Goal: Task Accomplishment & Management: Use online tool/utility

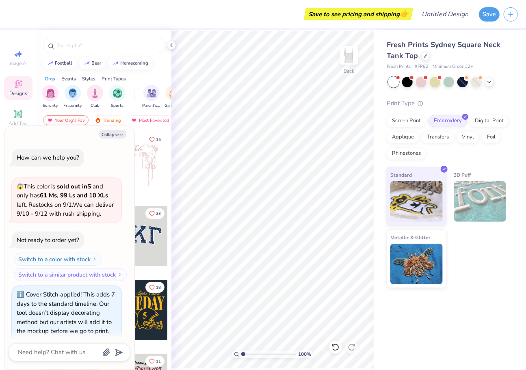
scroll to position [396, 0]
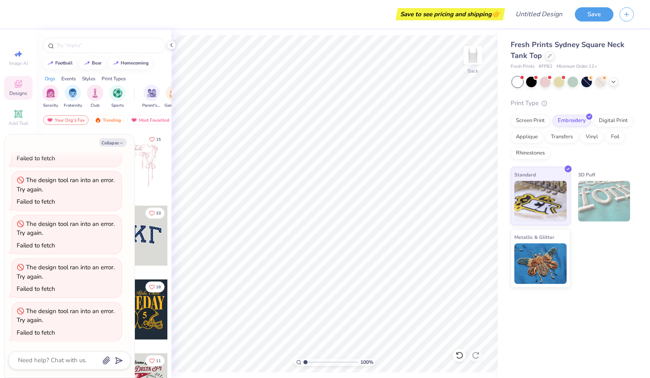
type textarea "x"
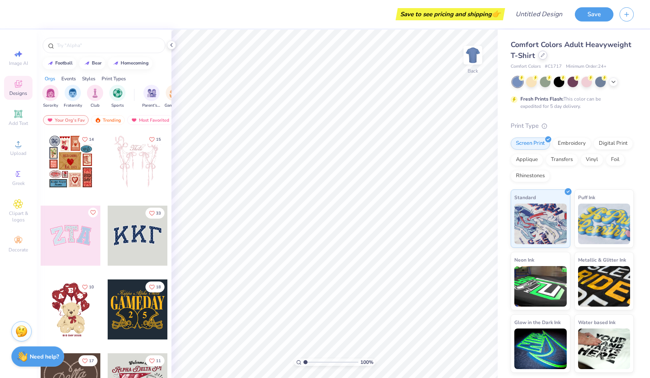
click at [540, 56] on icon at bounding box center [542, 55] width 4 height 4
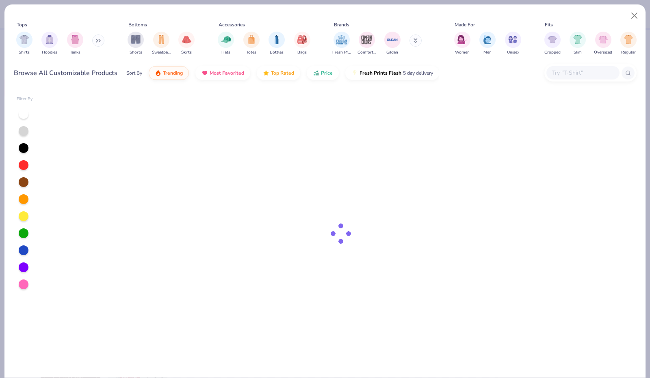
click at [97, 41] on button at bounding box center [98, 41] width 12 height 12
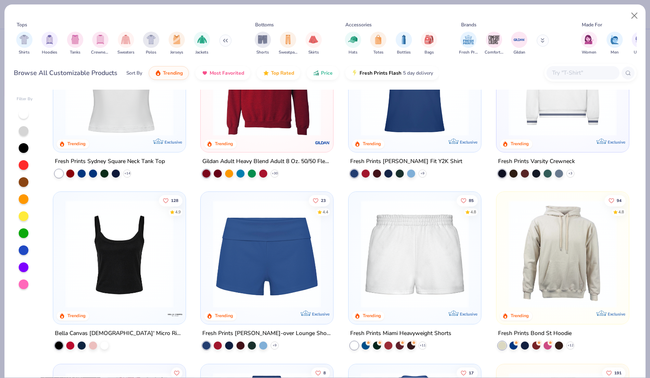
scroll to position [332, 0]
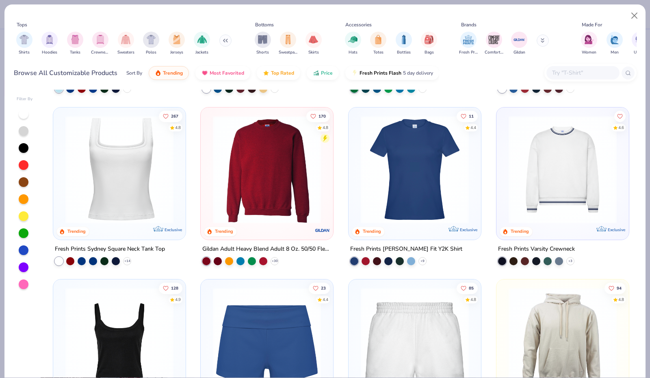
click at [109, 167] on img at bounding box center [119, 169] width 116 height 108
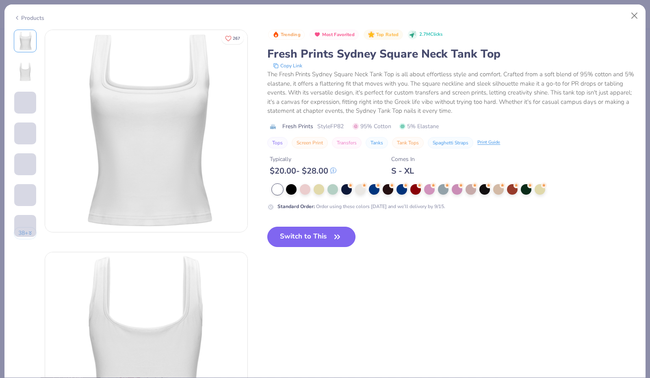
click at [307, 235] on button "Switch to This" at bounding box center [311, 237] width 88 height 20
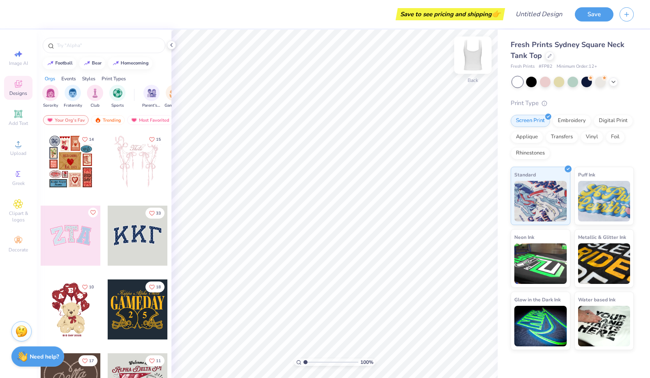
click at [473, 61] on img at bounding box center [472, 55] width 32 height 32
click at [473, 61] on img at bounding box center [473, 55] width 16 height 16
click at [19, 242] on icon at bounding box center [18, 241] width 8 height 6
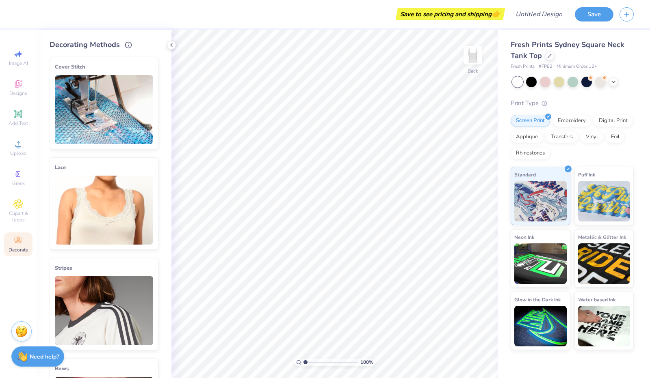
click at [124, 124] on img at bounding box center [104, 109] width 98 height 69
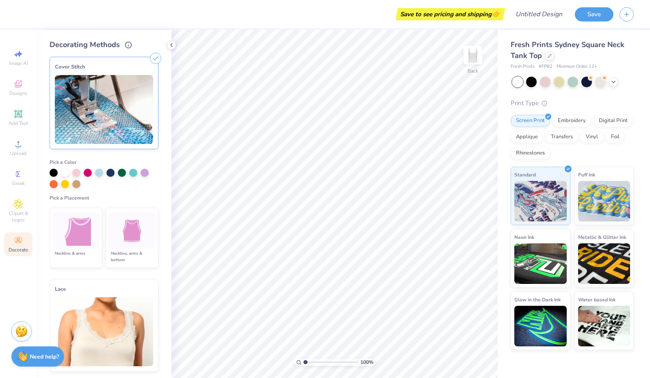
click at [142, 236] on div at bounding box center [131, 231] width 45 height 36
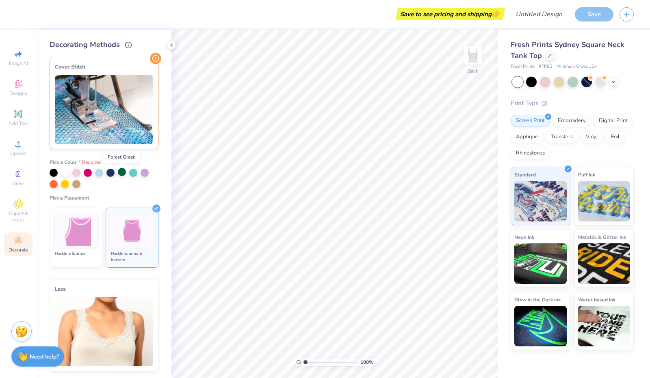
click at [123, 175] on div at bounding box center [122, 172] width 8 height 8
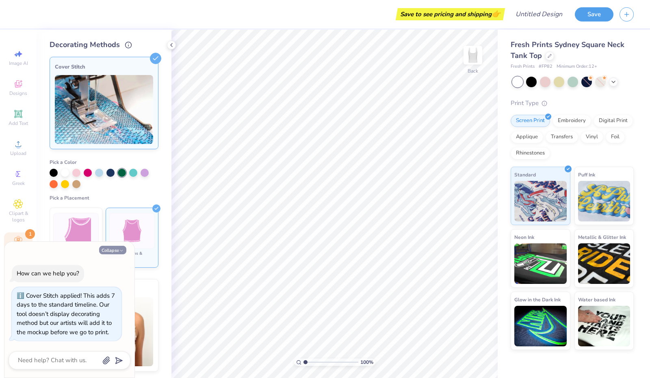
click at [112, 251] on button "Collapse" at bounding box center [112, 250] width 27 height 9
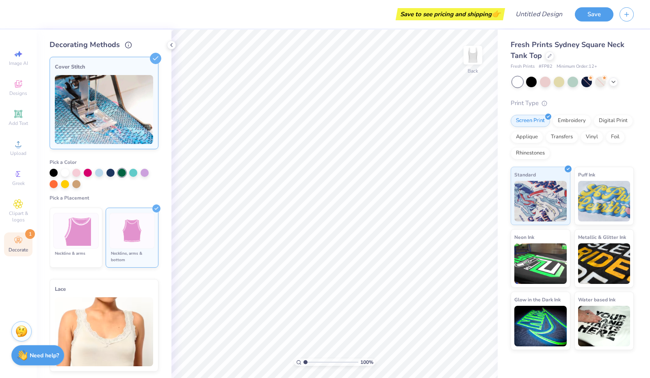
click at [42, 350] on div "Need help? Chat with us." at bounding box center [37, 356] width 53 height 20
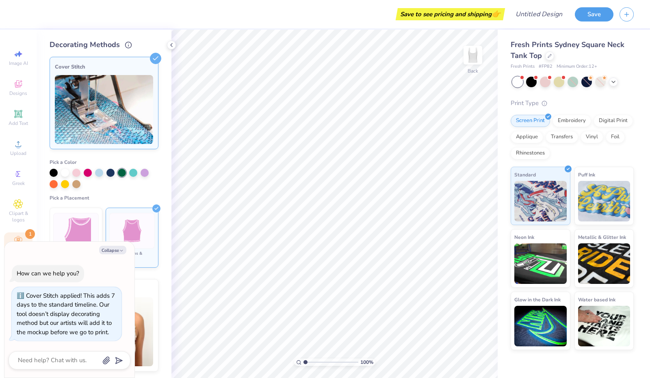
type textarea "x"
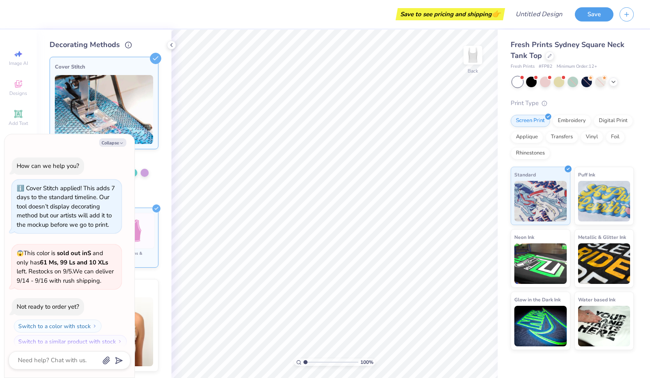
scroll to position [6, 0]
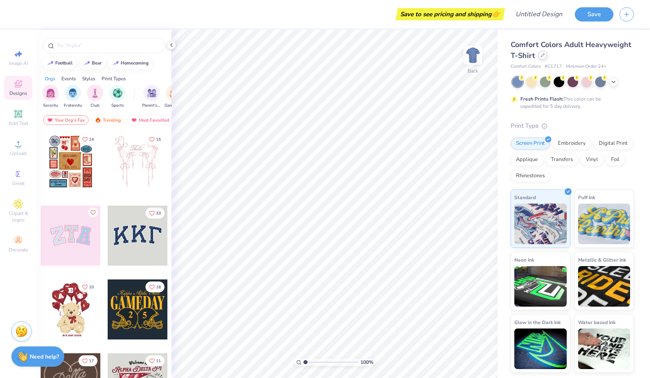
click at [542, 59] on div at bounding box center [542, 55] width 9 height 9
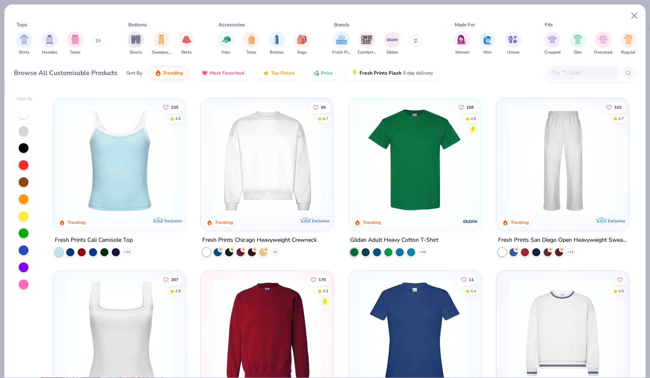
scroll to position [344, 0]
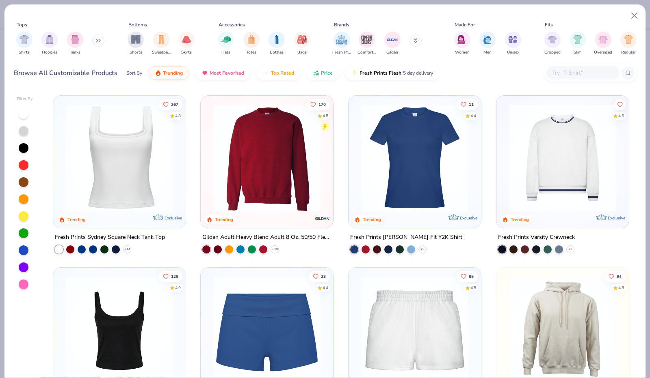
click at [106, 147] on img at bounding box center [119, 158] width 116 height 108
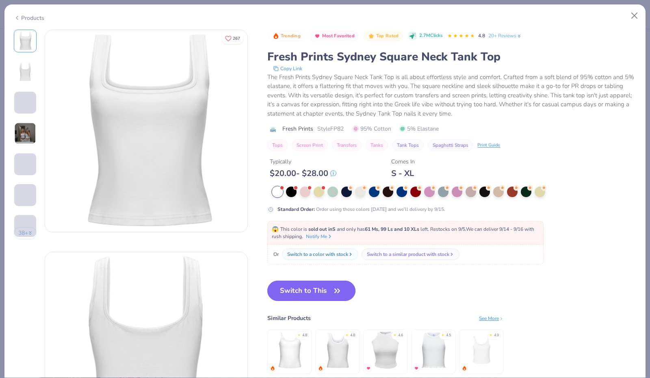
click at [312, 293] on button "Switch to This" at bounding box center [311, 291] width 88 height 20
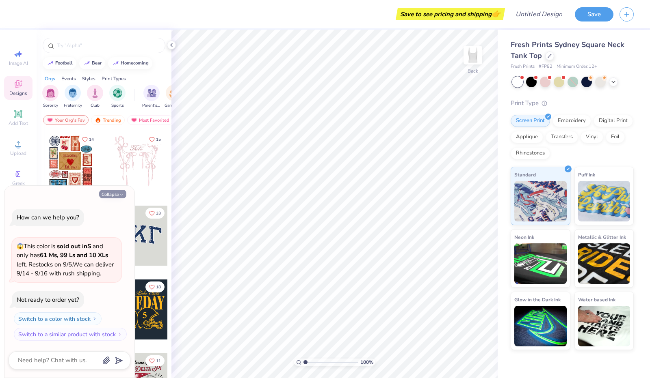
click at [117, 192] on button "Collapse" at bounding box center [112, 194] width 27 height 9
type textarea "x"
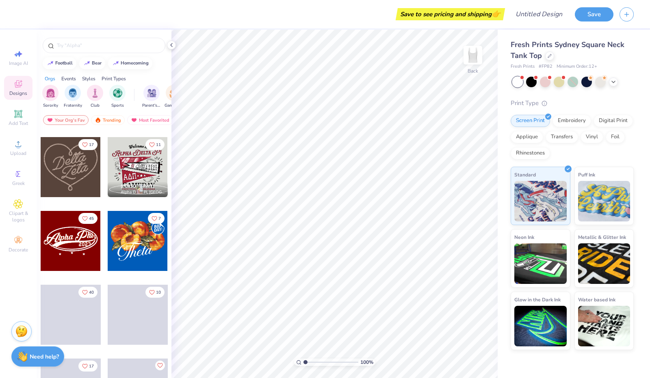
scroll to position [211, 0]
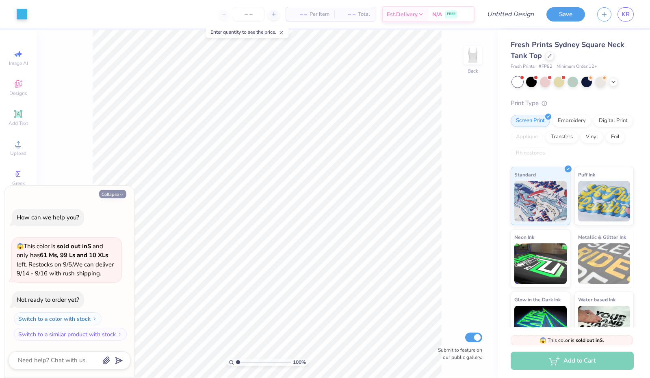
click at [117, 195] on button "Collapse" at bounding box center [112, 194] width 27 height 9
type textarea "x"
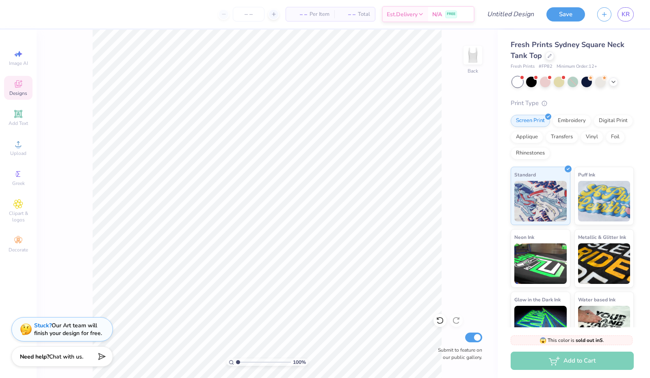
click at [22, 89] on div "Designs" at bounding box center [18, 88] width 28 height 24
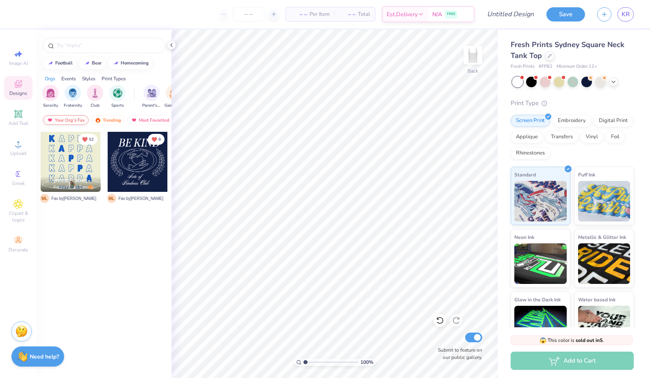
click at [61, 121] on div "Your Org's Fav" at bounding box center [65, 120] width 45 height 10
click at [53, 95] on img "filter for Sorority" at bounding box center [50, 92] width 9 height 9
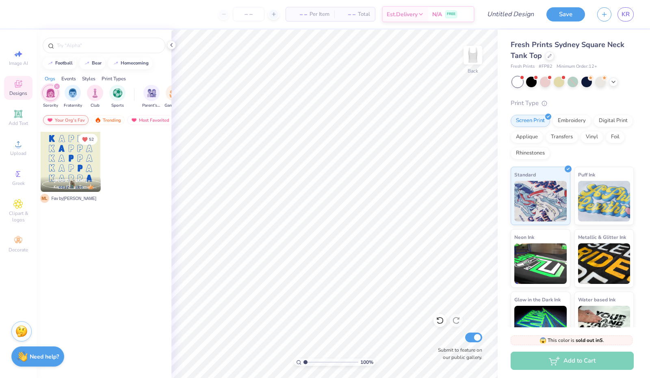
click at [69, 119] on div "Your Org's Fav" at bounding box center [65, 120] width 45 height 10
click at [112, 120] on div "Trending" at bounding box center [108, 120] width 34 height 10
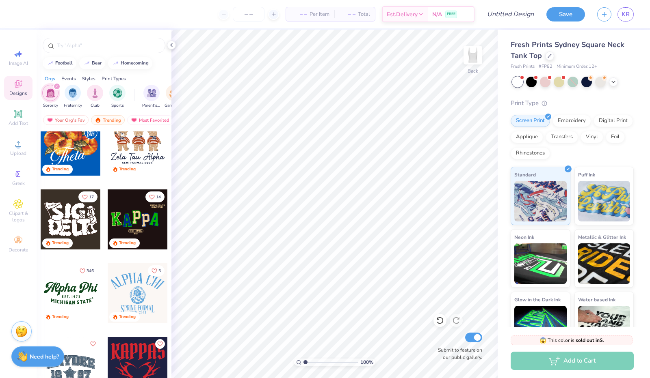
scroll to position [363, 0]
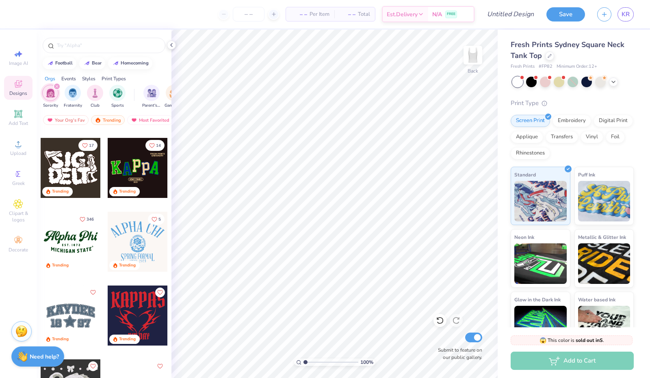
click at [67, 246] on div at bounding box center [71, 242] width 60 height 60
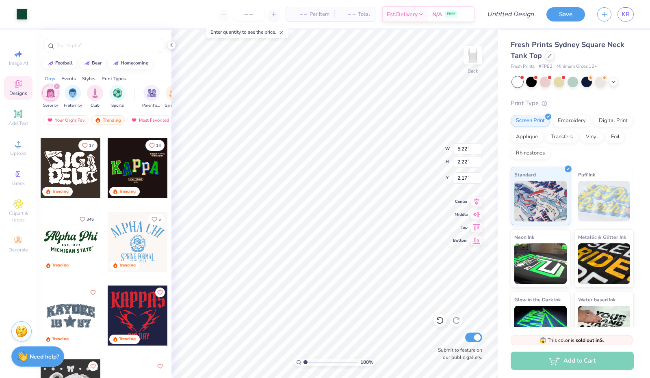
type input "2.17"
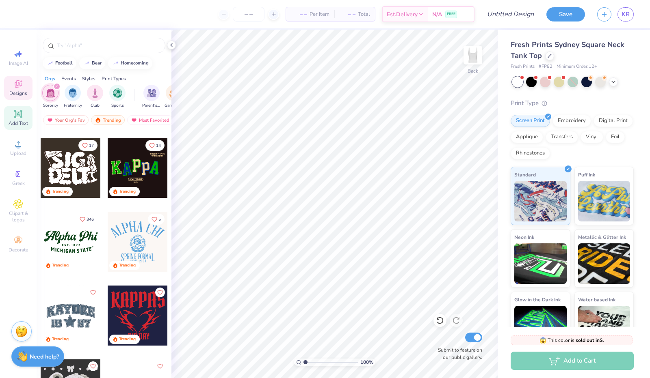
click at [17, 117] on icon at bounding box center [18, 114] width 6 height 6
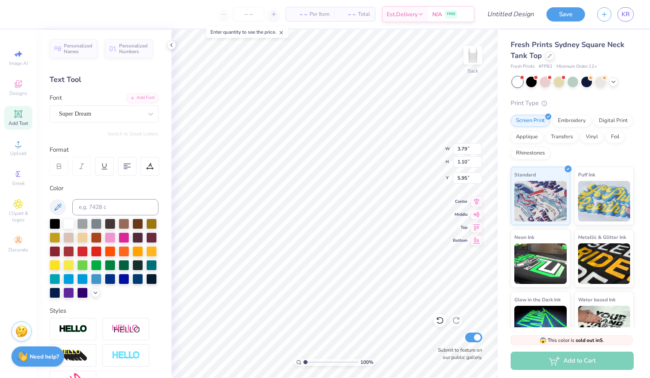
scroll to position [6, 1]
type textarea "ALPHA CHI"
click at [147, 112] on icon at bounding box center [151, 114] width 8 height 8
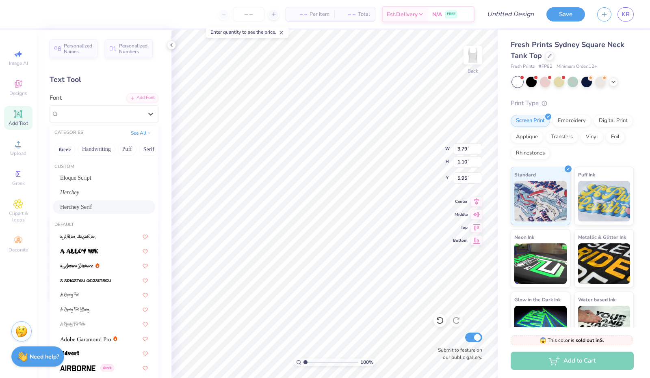
click at [110, 207] on div "Herchey Serif" at bounding box center [104, 207] width 88 height 9
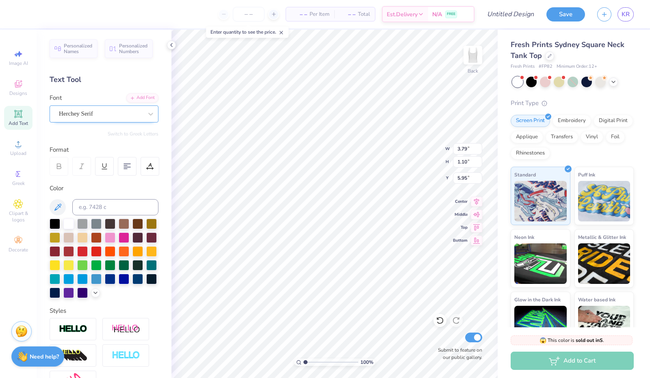
click at [95, 108] on div at bounding box center [101, 113] width 84 height 11
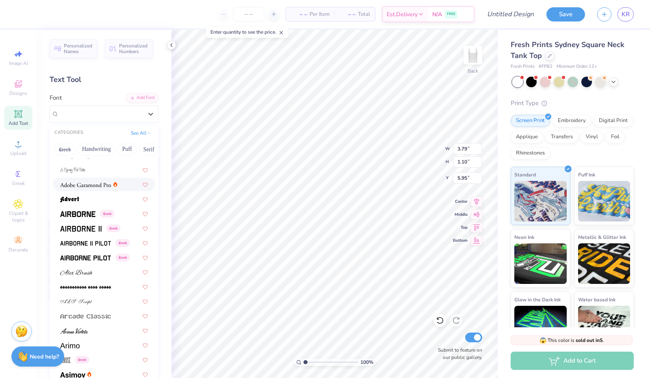
scroll to position [155, 0]
click at [86, 215] on img at bounding box center [77, 214] width 35 height 6
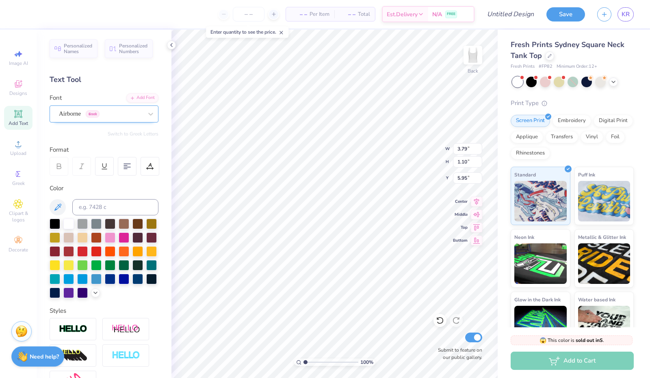
click at [117, 120] on div "Airborne Greek" at bounding box center [100, 114] width 85 height 13
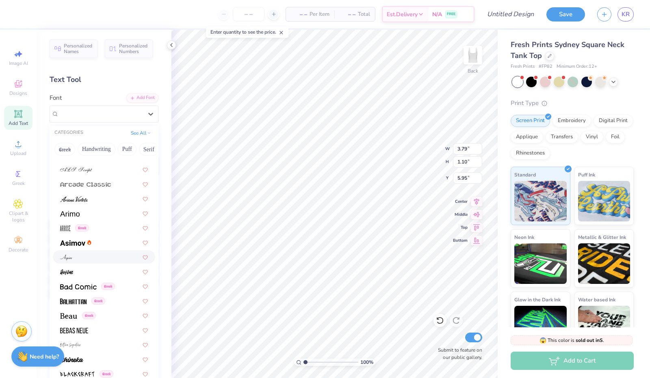
scroll to position [303, 0]
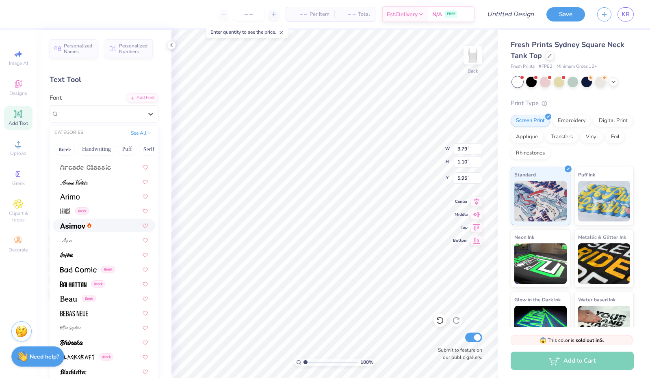
click at [106, 223] on div at bounding box center [104, 225] width 88 height 9
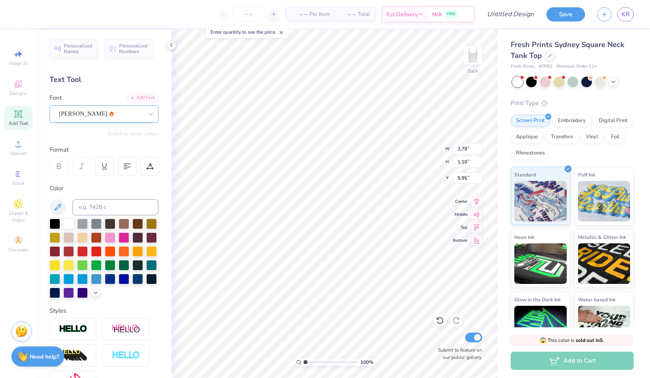
click at [112, 115] on div "[PERSON_NAME]" at bounding box center [100, 114] width 85 height 13
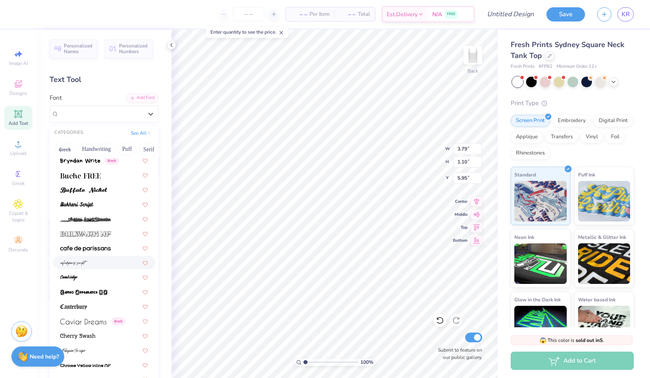
scroll to position [790, 0]
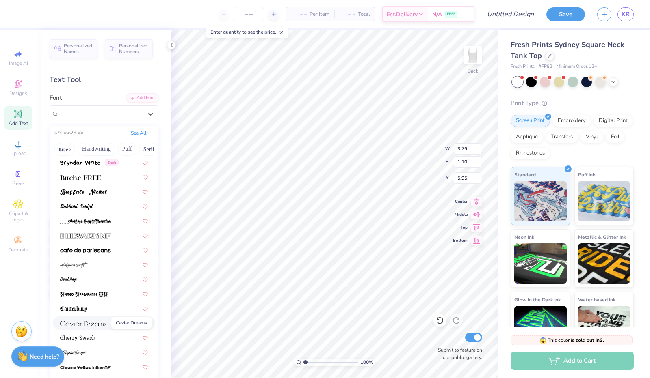
click at [101, 326] on img at bounding box center [83, 324] width 46 height 6
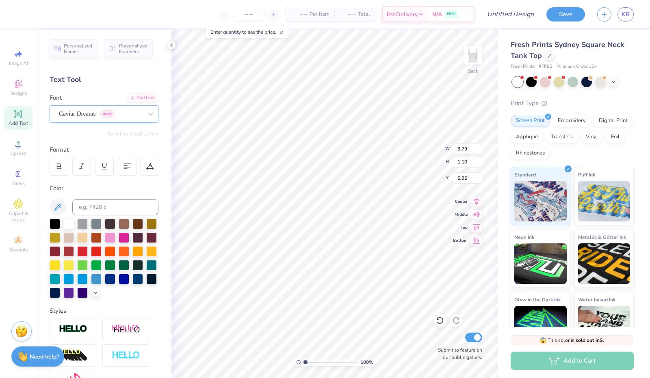
click at [117, 115] on div "Caviar Dreams Greek" at bounding box center [100, 114] width 85 height 13
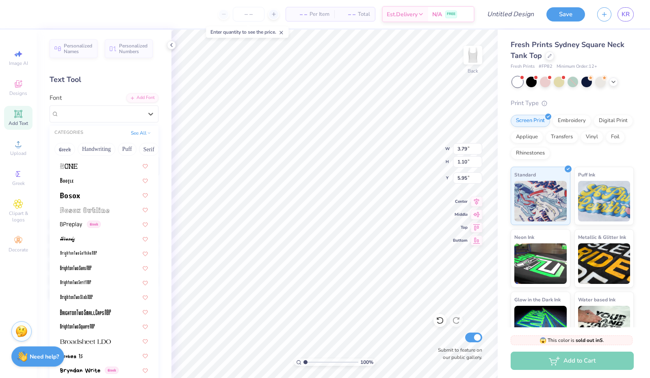
scroll to position [583, 0]
click at [109, 226] on div "Greek" at bounding box center [104, 224] width 88 height 9
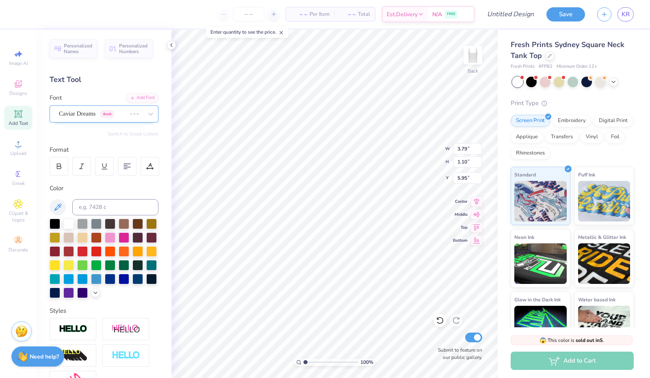
click at [115, 118] on div "Caviar Dreams Greek" at bounding box center [92, 114] width 69 height 13
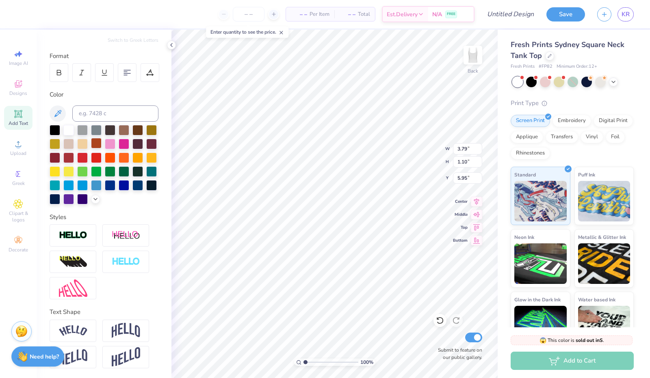
scroll to position [0, 0]
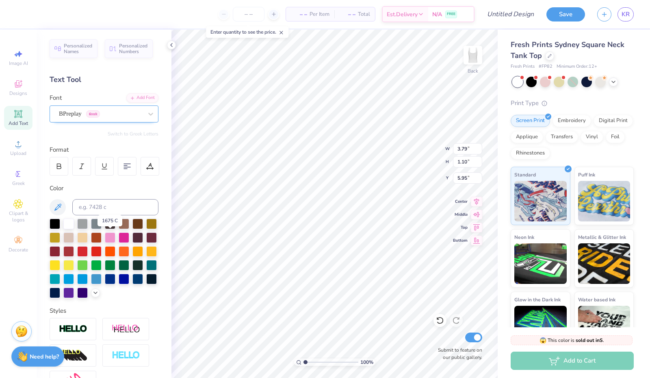
click at [97, 113] on div "BPreplay Greek" at bounding box center [100, 114] width 85 height 13
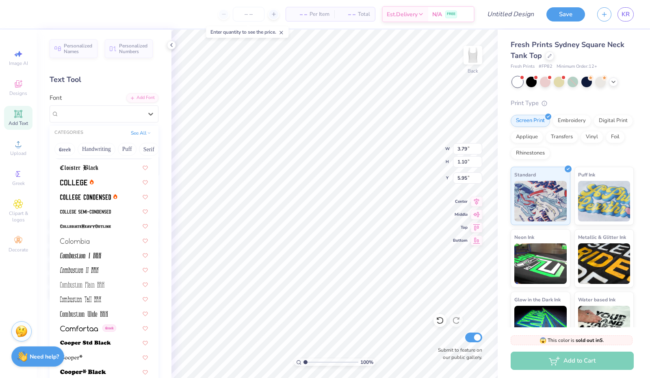
scroll to position [1107, 0]
click at [110, 178] on div at bounding box center [104, 181] width 88 height 9
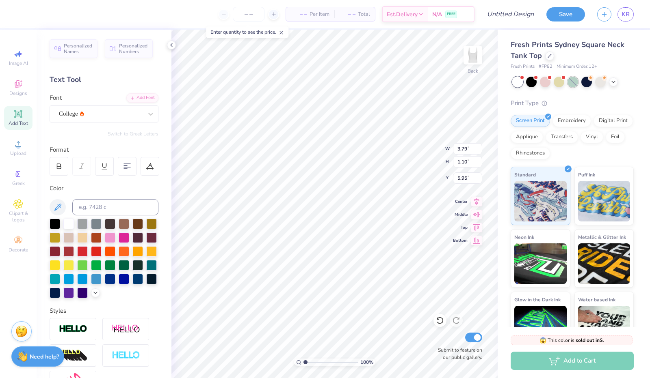
click at [614, 80] on icon at bounding box center [613, 82] width 6 height 6
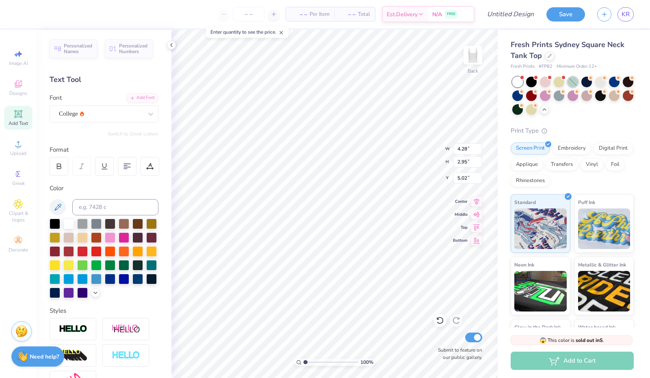
type input "4.28"
type input "2.95"
type input "5.02"
click at [536, 95] on div at bounding box center [531, 95] width 11 height 11
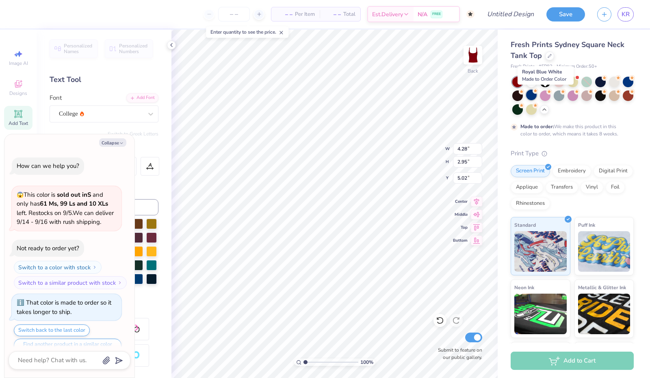
scroll to position [15, 0]
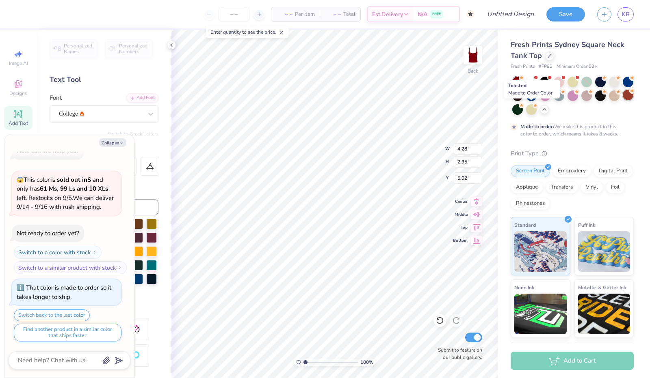
click at [623, 100] on div at bounding box center [628, 95] width 11 height 11
click at [523, 112] on div at bounding box center [517, 109] width 11 height 11
click at [612, 82] on div at bounding box center [614, 81] width 11 height 11
click at [531, 80] on div at bounding box center [531, 81] width 11 height 11
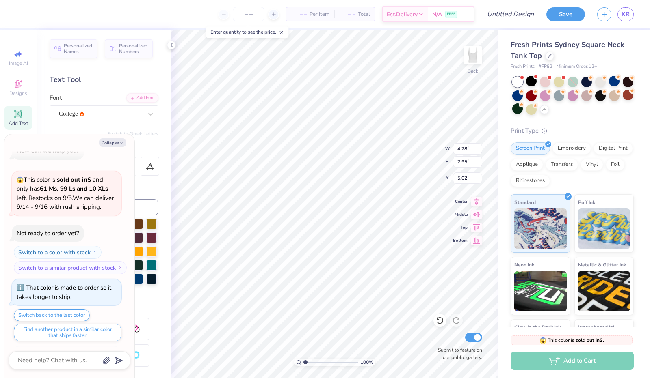
scroll to position [170, 0]
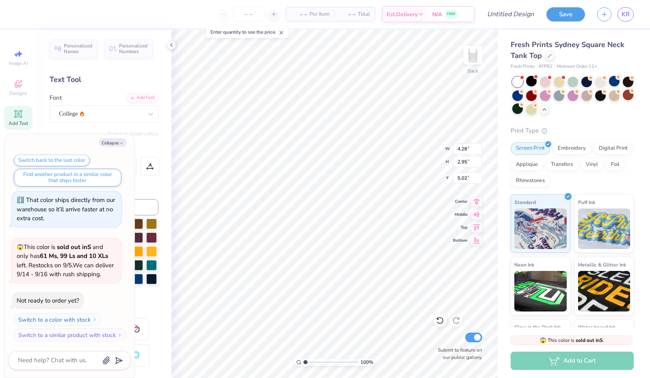
type textarea "x"
type input "2.97"
type input "4.29"
type input "4.36"
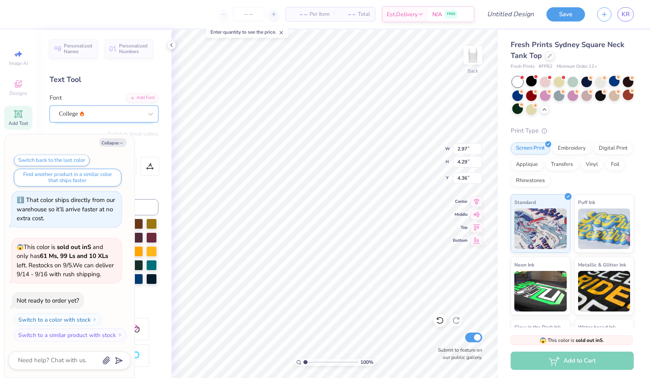
click at [123, 117] on div "College" at bounding box center [100, 114] width 85 height 13
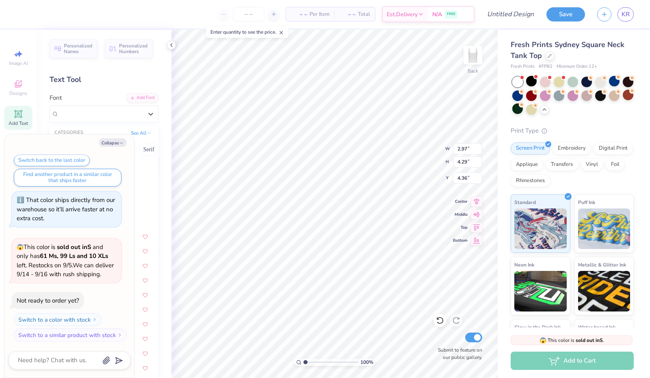
click at [113, 141] on button "Collapse" at bounding box center [112, 142] width 27 height 9
click at [116, 143] on button "Collapse" at bounding box center [112, 142] width 27 height 9
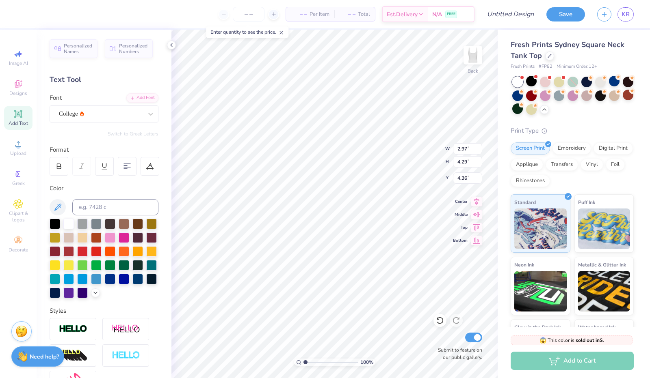
type textarea "x"
click at [74, 253] on div at bounding box center [68, 251] width 11 height 11
click at [75, 275] on div at bounding box center [104, 259] width 109 height 80
click at [132, 270] on div at bounding box center [137, 264] width 11 height 11
click at [60, 251] on div at bounding box center [55, 251] width 11 height 11
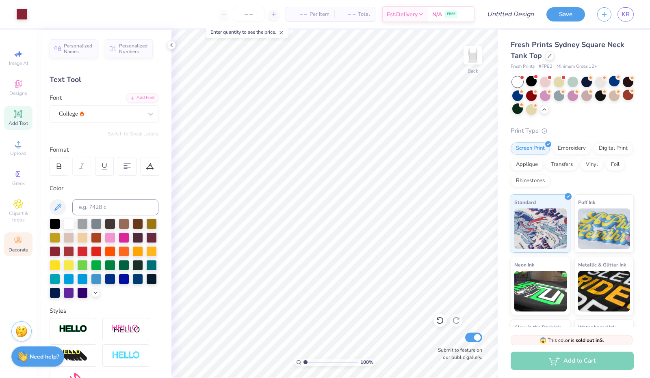
click at [20, 250] on span "Decorate" at bounding box center [18, 250] width 19 height 6
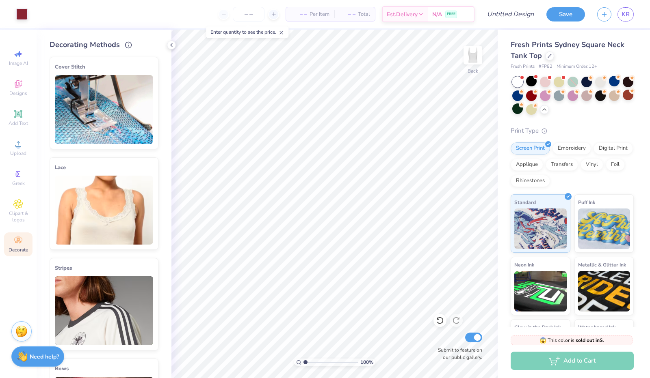
click at [114, 233] on img at bounding box center [104, 210] width 98 height 69
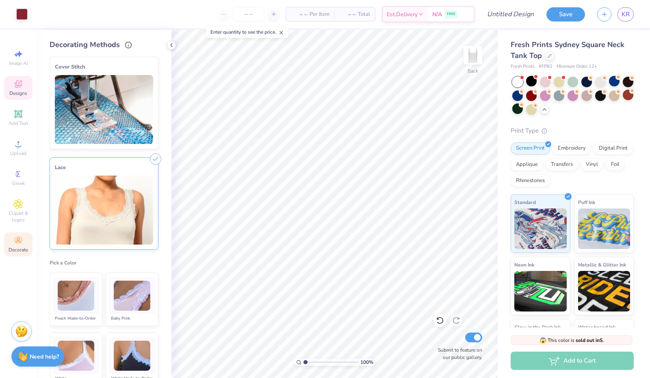
click at [24, 89] on div "Designs" at bounding box center [18, 88] width 28 height 24
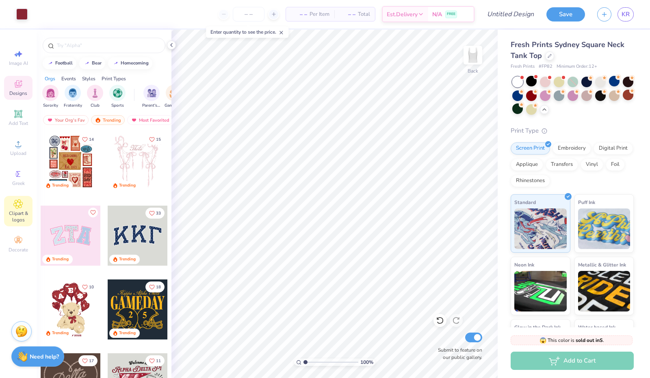
click at [19, 207] on icon at bounding box center [18, 204] width 9 height 9
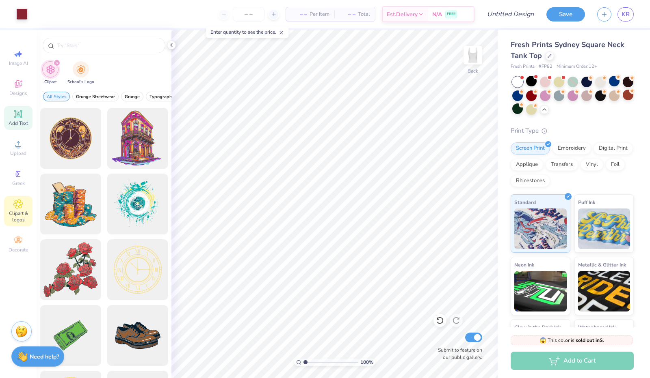
click at [23, 114] on icon at bounding box center [18, 114] width 10 height 10
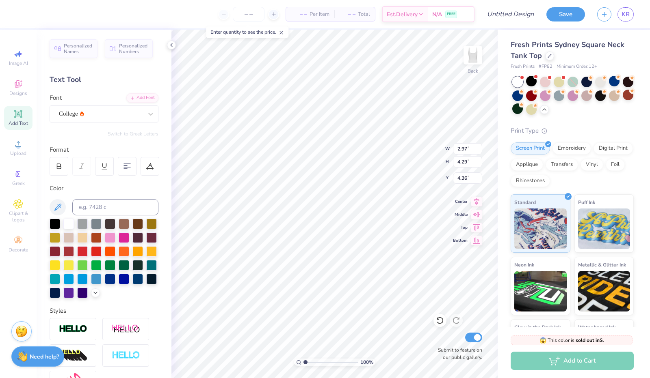
click at [65, 298] on div at bounding box center [104, 259] width 109 height 80
click at [92, 296] on icon at bounding box center [95, 292] width 6 height 6
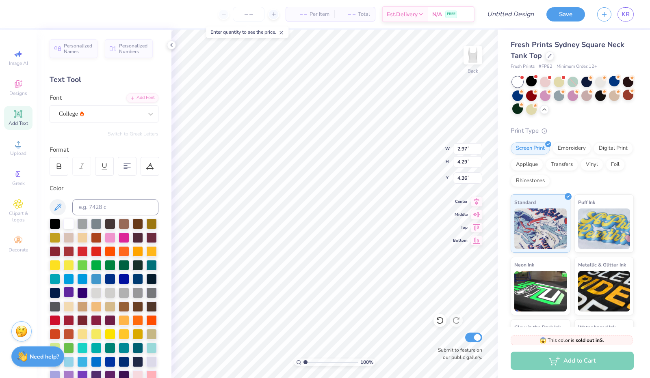
click at [74, 294] on div at bounding box center [68, 292] width 11 height 11
click at [77, 298] on div at bounding box center [82, 292] width 11 height 11
click at [74, 290] on div at bounding box center [68, 292] width 11 height 11
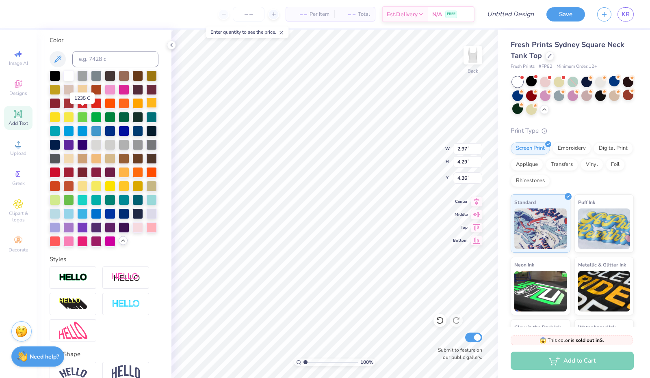
scroll to position [150, 0]
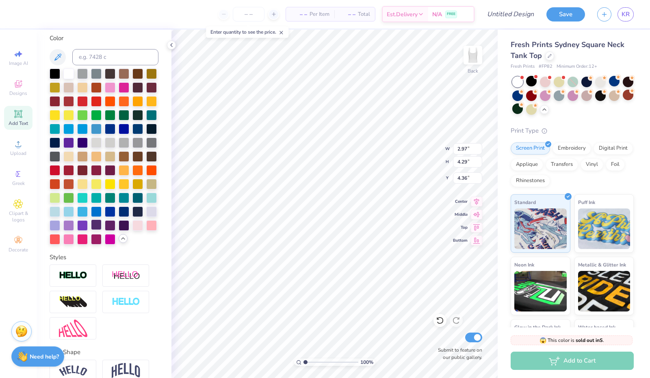
click at [91, 230] on div at bounding box center [96, 225] width 11 height 11
click at [13, 116] on icon at bounding box center [18, 114] width 10 height 10
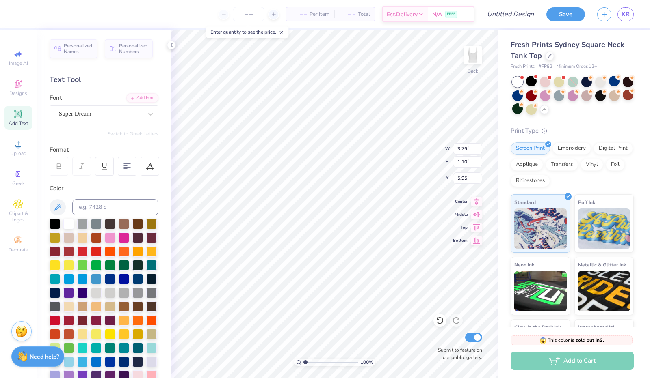
scroll to position [6, 1]
type textarea "R"
type textarea "REAL STRONG WOMEN. REAL STRONG WOMEN REAL STRONG WOMEN."
click at [77, 120] on div "Super Dream" at bounding box center [100, 114] width 85 height 13
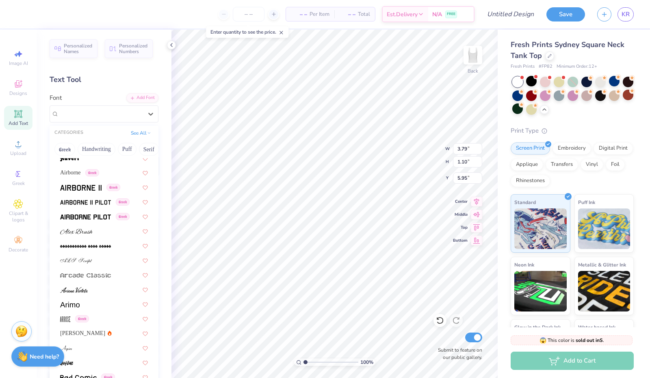
scroll to position [198, 0]
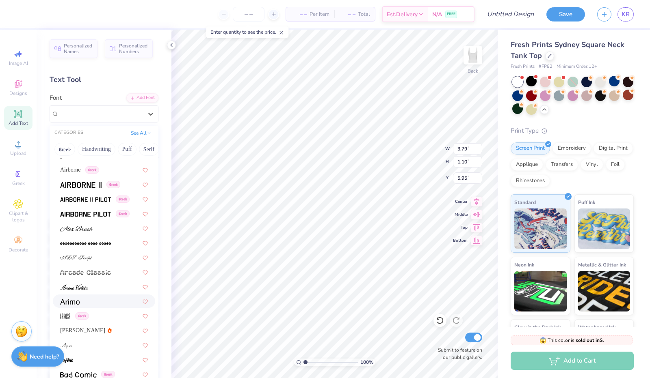
click at [70, 298] on span at bounding box center [69, 301] width 19 height 9
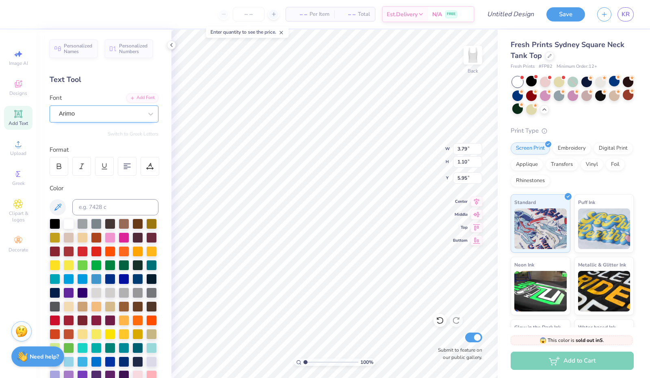
click at [79, 115] on div "Arimo" at bounding box center [100, 114] width 85 height 13
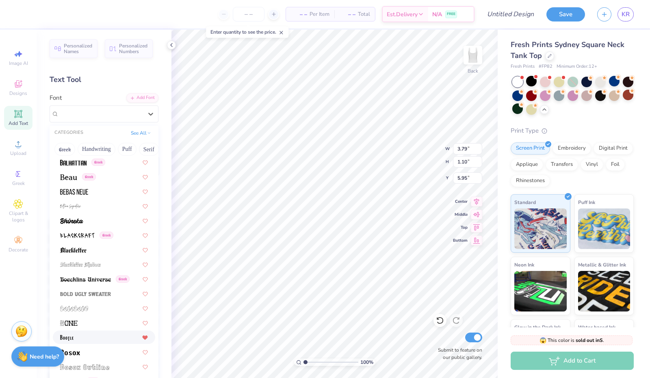
scroll to position [425, 0]
click at [83, 188] on span at bounding box center [74, 192] width 28 height 9
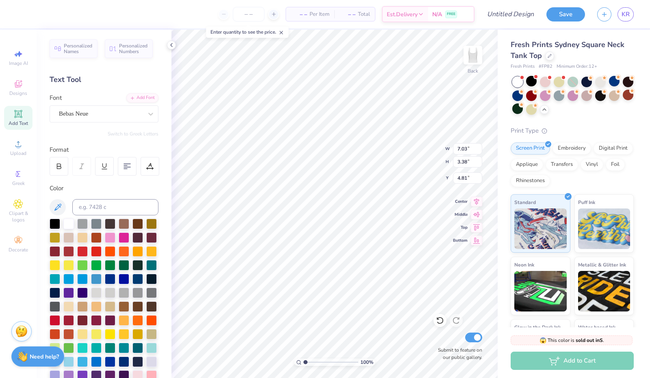
type input "4.29"
type input "2.06"
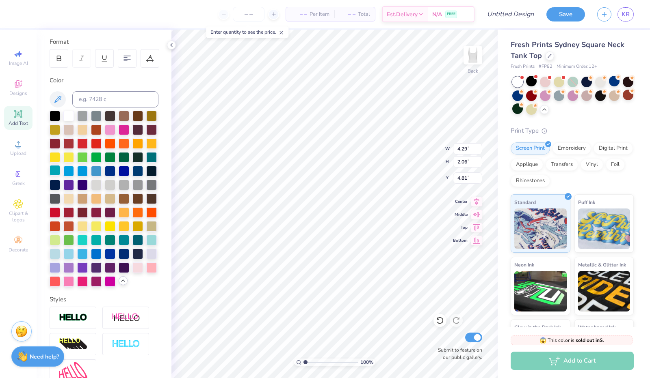
scroll to position [113, 0]
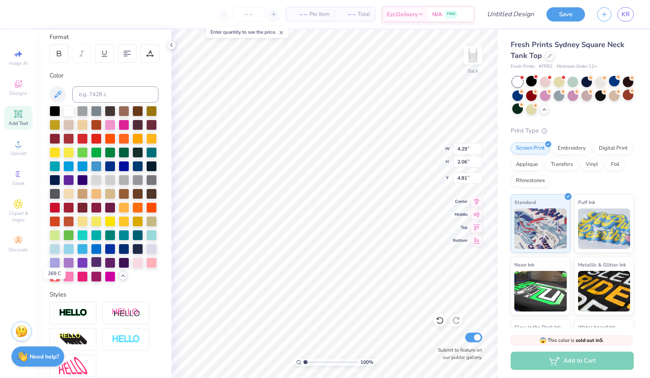
click at [91, 268] on div at bounding box center [96, 262] width 11 height 11
type input "1.97"
click at [413, 156] on div "100 % Back W 4.29 4.29 " H 2.06 2.06 " Y 1.97 1.97 " Center Middle Top Bottom S…" at bounding box center [334, 204] width 326 height 349
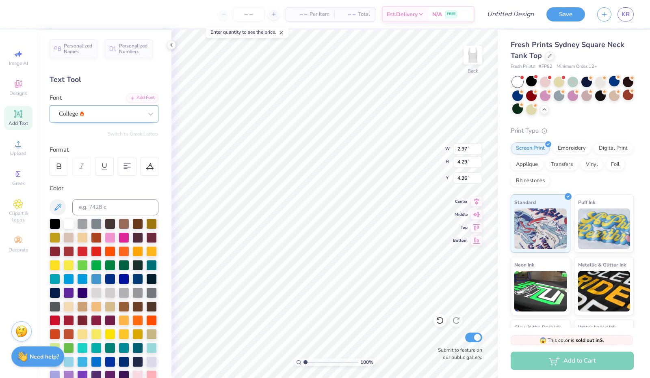
click at [110, 108] on div at bounding box center [101, 113] width 84 height 11
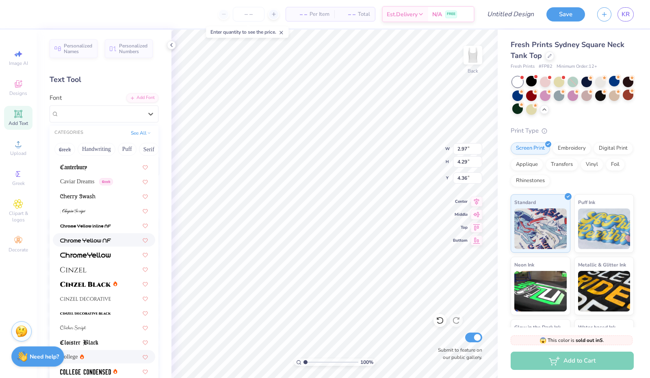
scroll to position [932, 0]
click at [93, 195] on img at bounding box center [77, 197] width 35 height 6
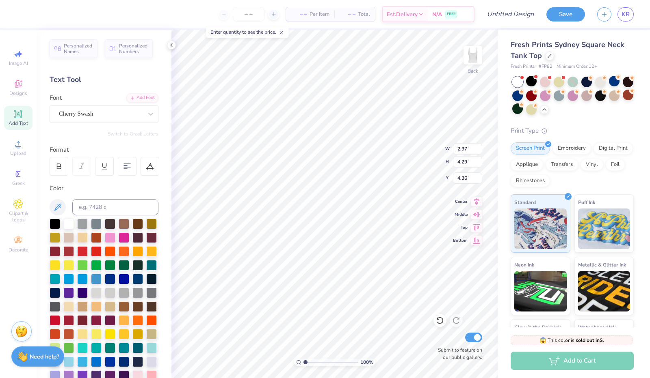
type input "3.02"
type input "6.27"
type input "3.36"
click at [80, 120] on div "Cherry Swash" at bounding box center [100, 114] width 85 height 13
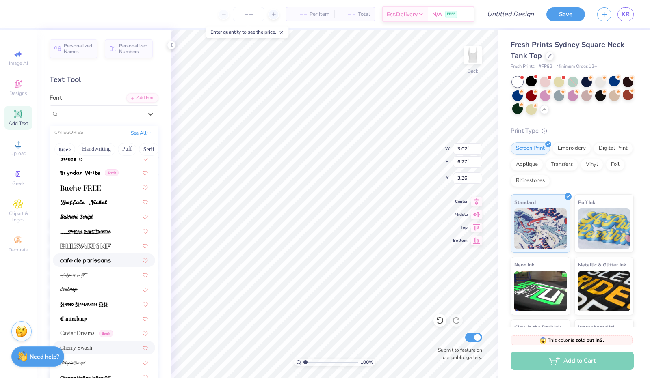
scroll to position [884, 0]
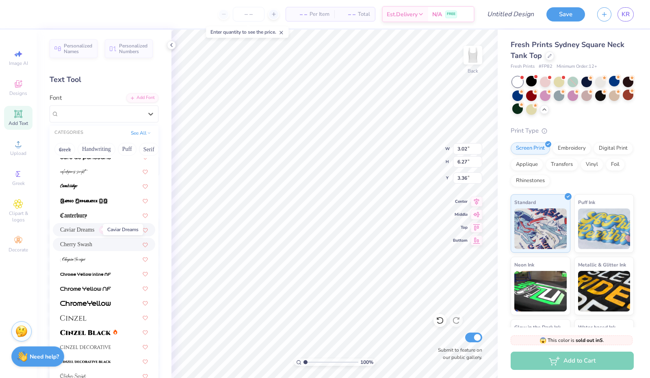
click at [94, 231] on span "Caviar Dreams" at bounding box center [77, 230] width 34 height 9
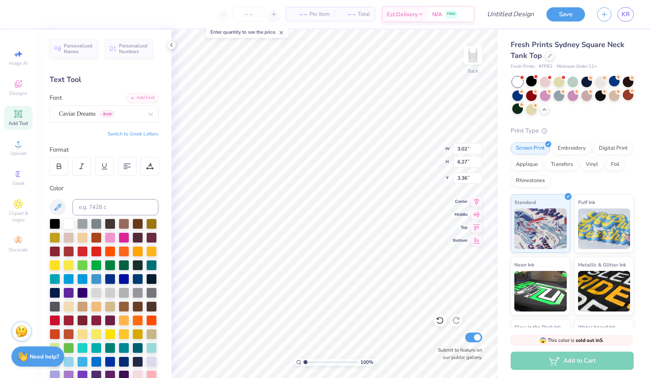
type input "3.16"
type input "4.34"
type input "4.33"
click at [66, 167] on div at bounding box center [59, 166] width 19 height 19
type input "3.13"
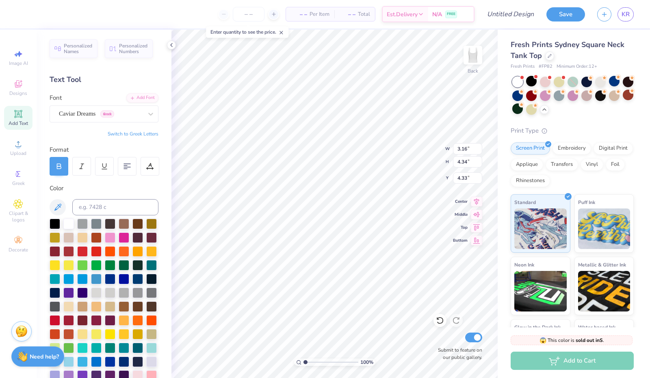
type input "4.61"
type input "4.19"
click at [56, 166] on icon at bounding box center [58, 166] width 7 height 7
type input "3.16"
type input "4.34"
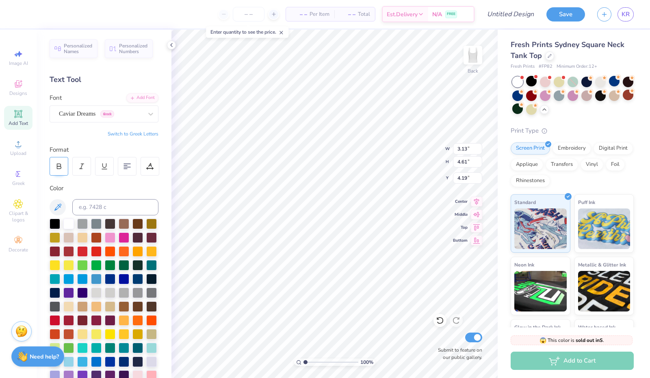
type input "4.33"
click at [73, 116] on div "Caviar Dreams Greek" at bounding box center [100, 114] width 85 height 13
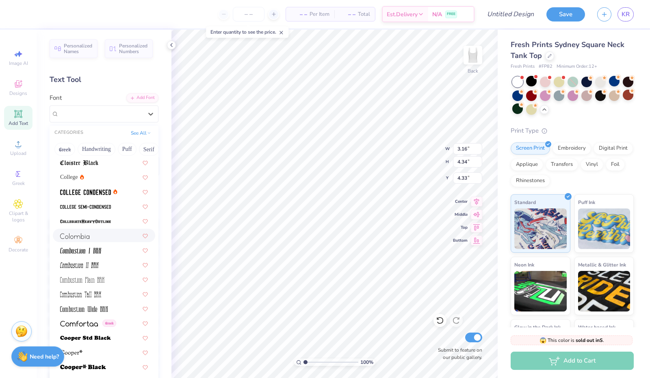
scroll to position [1111, 0]
click at [96, 237] on div at bounding box center [104, 236] width 88 height 9
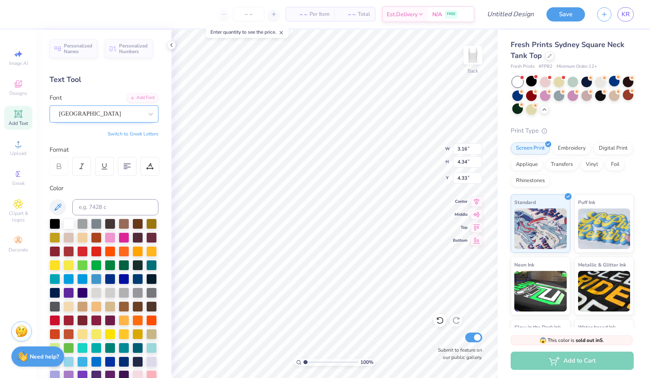
type input "2.73"
type input "2.91"
type input "5.04"
click at [99, 109] on div "[GEOGRAPHIC_DATA]" at bounding box center [100, 114] width 85 height 13
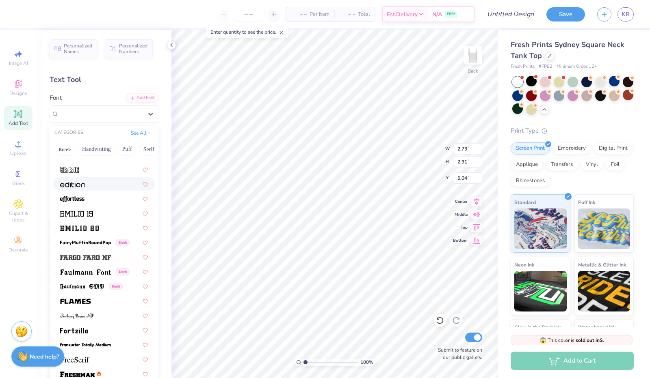
scroll to position [1675, 0]
click at [102, 208] on div at bounding box center [104, 212] width 102 height 13
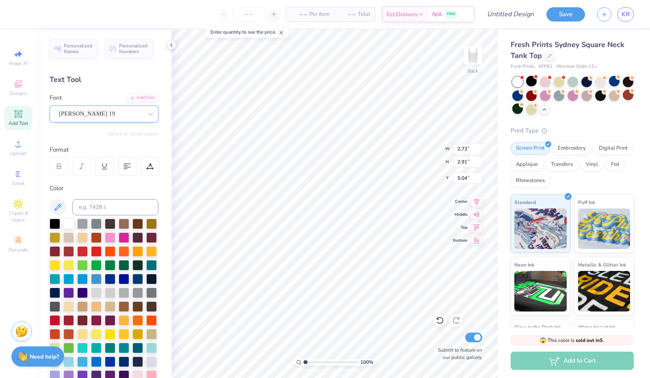
type input "3.34"
type input "6.40"
type input "3.30"
click at [101, 117] on div "[PERSON_NAME] 19" at bounding box center [100, 114] width 85 height 13
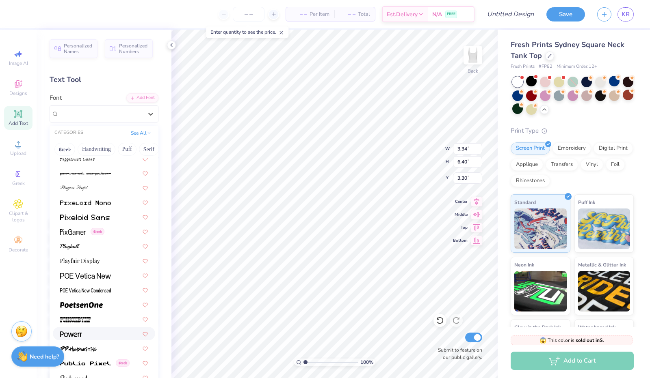
scroll to position [3480, 0]
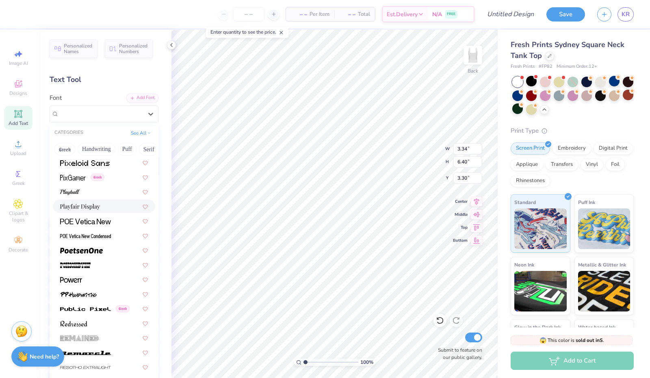
click at [99, 207] on img at bounding box center [80, 207] width 40 height 6
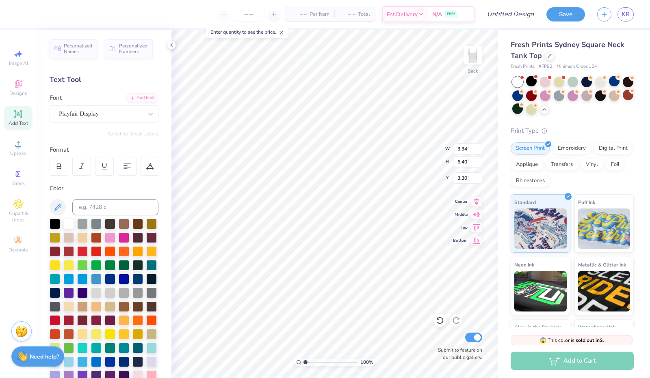
type input "3.04"
type input "4.99"
type input "4.00"
click at [60, 249] on div at bounding box center [55, 251] width 11 height 11
click at [60, 251] on div at bounding box center [55, 251] width 11 height 11
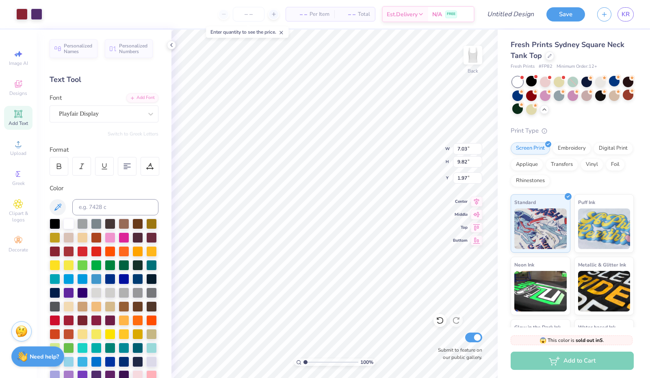
type input "7.03"
click at [60, 249] on div at bounding box center [55, 251] width 11 height 11
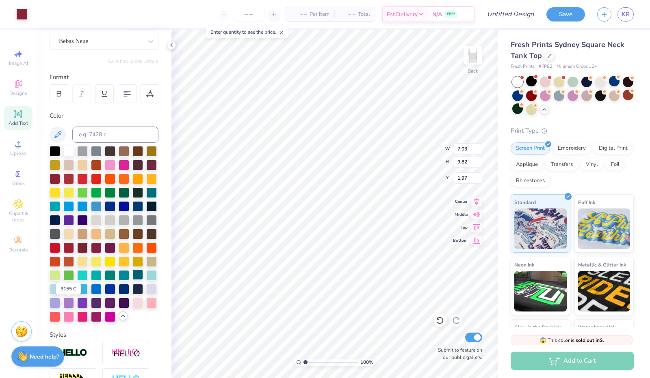
scroll to position [70, 0]
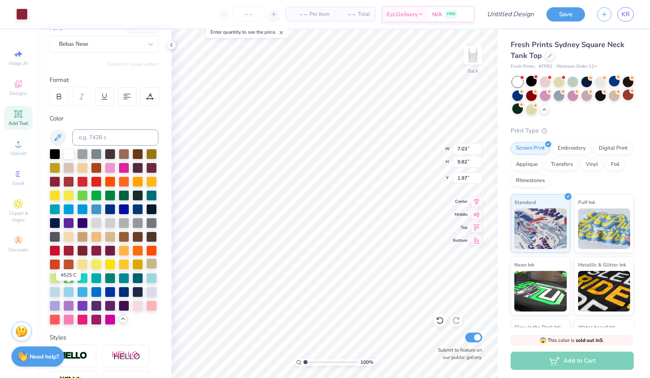
click at [146, 269] on div at bounding box center [151, 264] width 11 height 11
click at [439, 322] on icon at bounding box center [440, 321] width 8 height 8
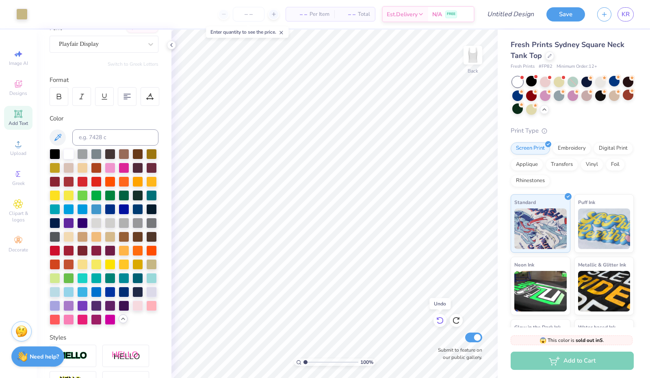
click at [439, 322] on icon at bounding box center [440, 321] width 8 height 8
click at [442, 324] on icon at bounding box center [440, 321] width 8 height 8
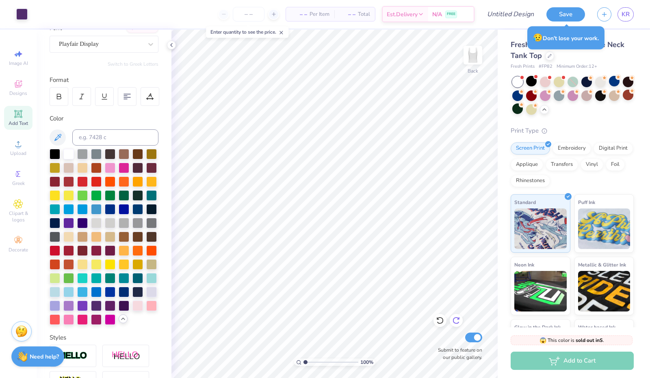
click at [455, 323] on icon at bounding box center [456, 321] width 8 height 8
click at [459, 322] on icon at bounding box center [456, 321] width 8 height 8
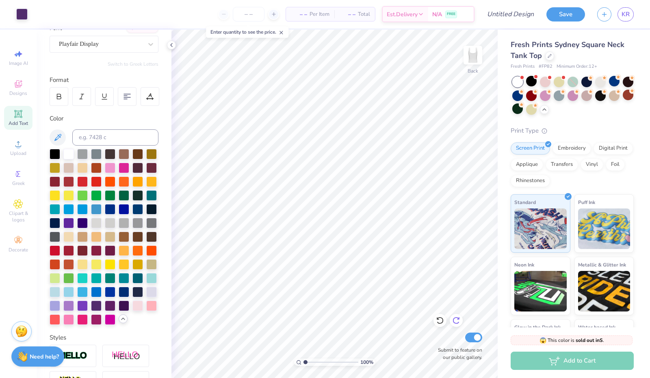
click at [459, 322] on icon at bounding box center [456, 321] width 8 height 8
click at [438, 324] on icon at bounding box center [440, 321] width 8 height 8
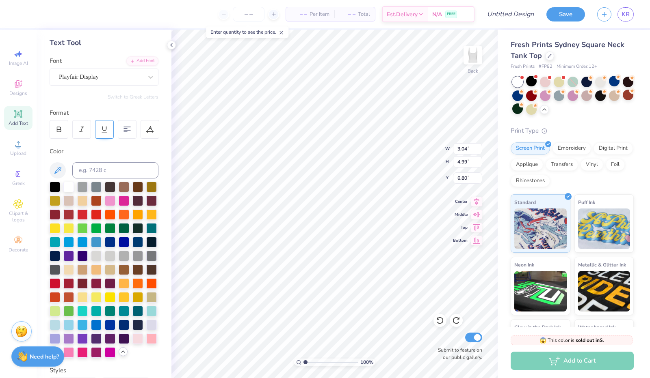
scroll to position [37, 0]
click at [154, 130] on div at bounding box center [150, 130] width 19 height 19
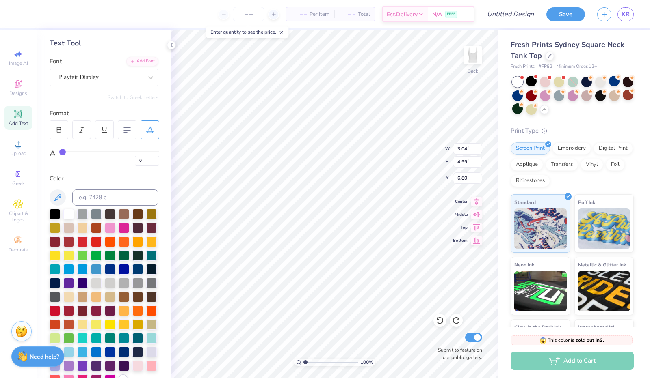
type input "6"
type input "22"
type input "19"
type input "27"
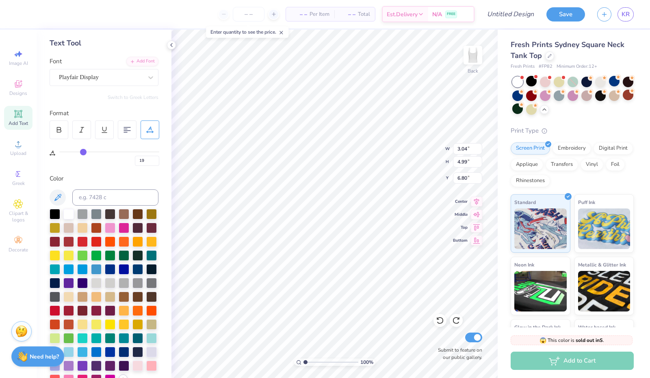
type input "22"
type input "30"
type input "27"
type input "31"
type input "30"
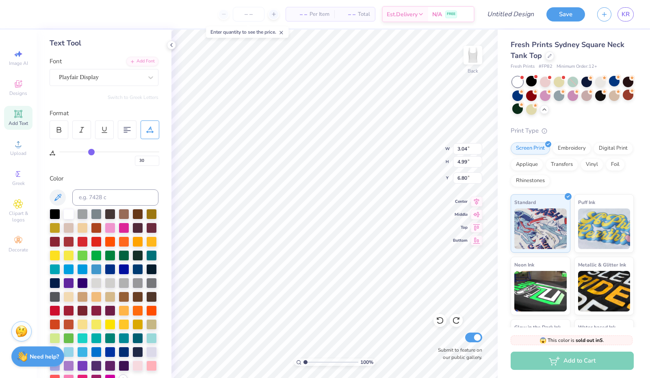
type input "32"
type input "34"
type input "35"
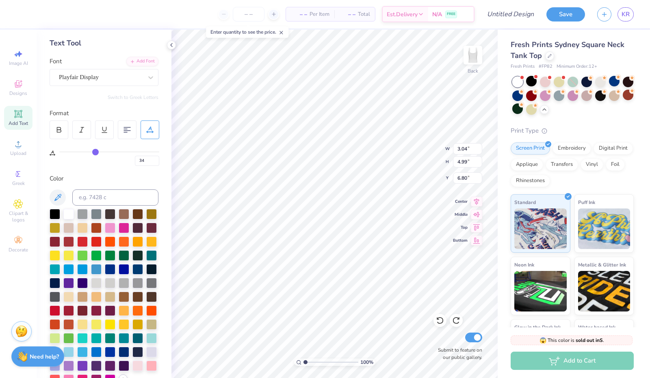
type input "35"
type input "36"
drag, startPoint x: 61, startPoint y: 150, endPoint x: 96, endPoint y: 154, distance: 35.2
click at [96, 153] on input "range" at bounding box center [109, 151] width 100 height 1
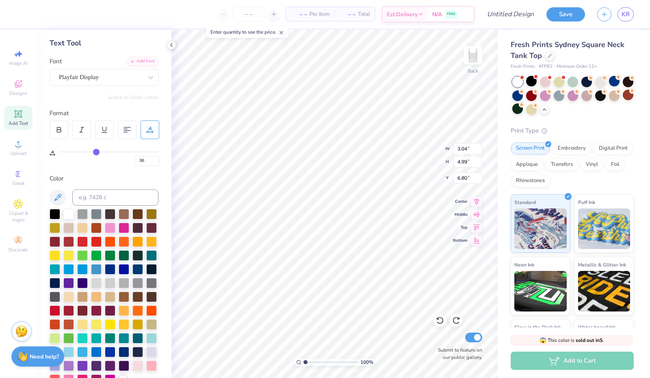
type input "92"
click at [149, 153] on input "range" at bounding box center [109, 151] width 100 height 1
type input "92"
type input "3.05"
type input "7.24"
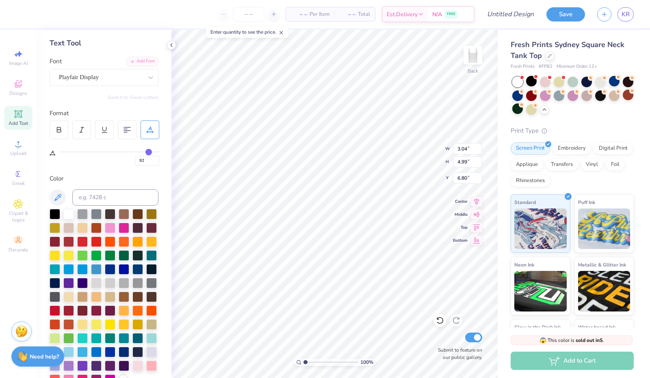
type input "5.24"
type input "75"
type input "90"
type input "3.06"
type input "10.75"
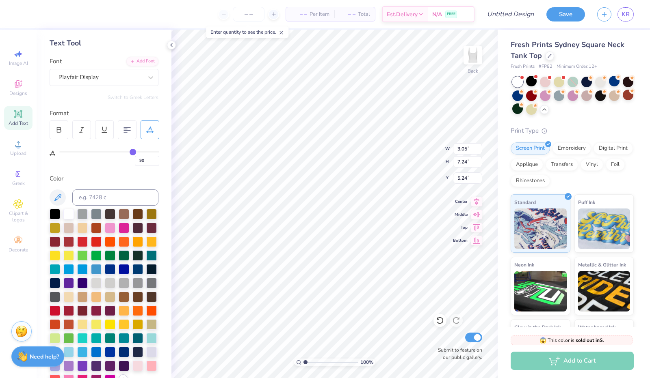
type input "1.72"
type input "45"
type input "65"
type input "9"
type input "24"
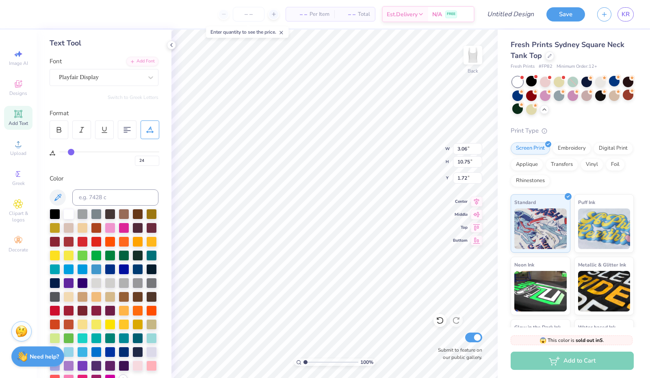
type input "0"
drag, startPoint x: 136, startPoint y: 152, endPoint x: 35, endPoint y: 155, distance: 100.8
type input "0"
click at [59, 153] on input "range" at bounding box center [109, 151] width 100 height 1
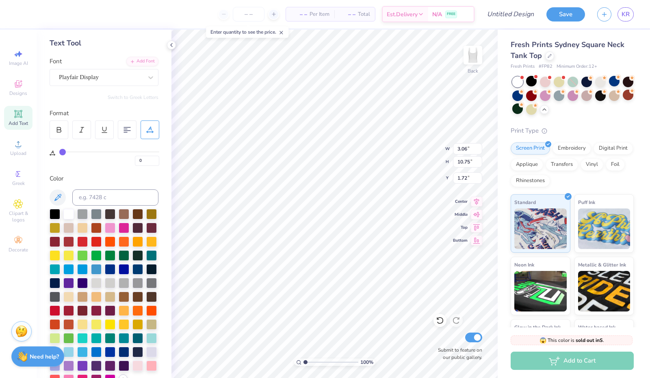
type input "3.04"
type input "4.99"
type input "4.61"
type textarea "ALPHA"
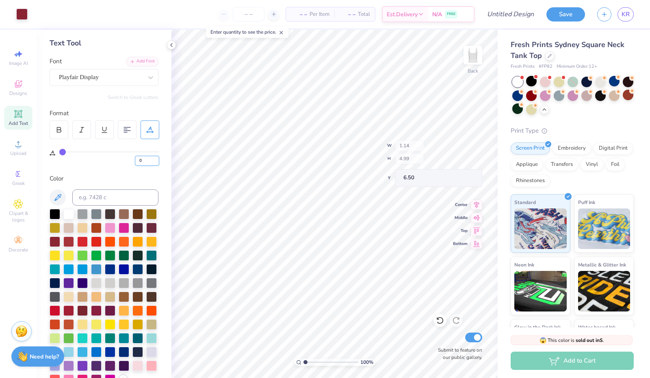
type input "6.50"
type textarea "c"
type textarea "CHI"
click at [80, 80] on div "Bebas Neue" at bounding box center [100, 77] width 85 height 13
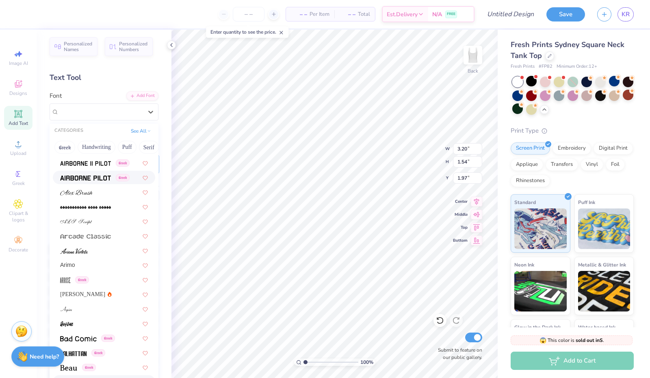
scroll to position [263, 0]
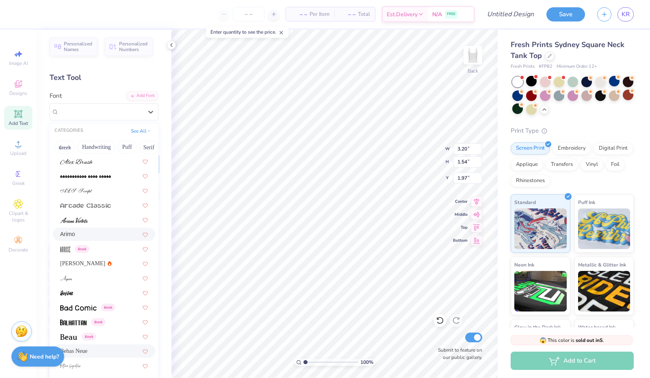
click at [90, 233] on div "Arimo" at bounding box center [104, 234] width 88 height 9
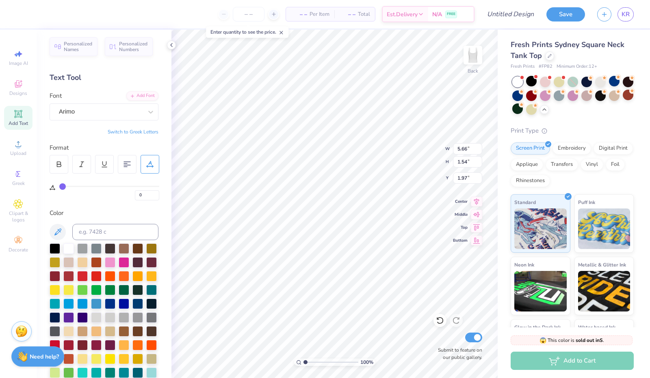
type input "5.66"
click at [425, 149] on div "100 % Back W 5.66 5.66 " H 1.54 1.54 " Y 1.97 1.97 " Center Middle Top Bottom S…" at bounding box center [334, 204] width 326 height 349
click at [440, 320] on icon at bounding box center [440, 321] width 8 height 8
click at [458, 319] on icon at bounding box center [455, 321] width 7 height 7
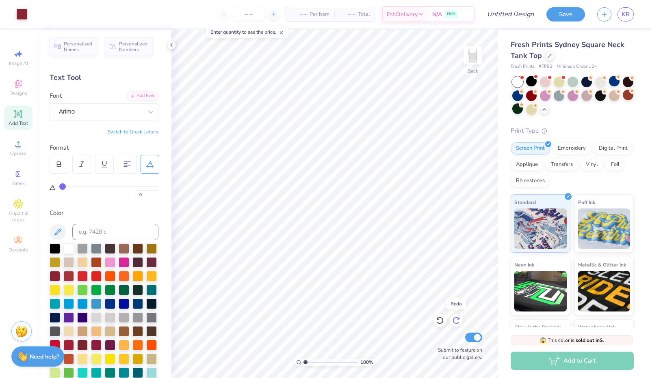
click at [458, 319] on icon at bounding box center [455, 321] width 7 height 7
click at [517, 13] on input "Design Title" at bounding box center [500, 14] width 80 height 16
type input "A"
type input "R"
type input "Recruitment Shirts"
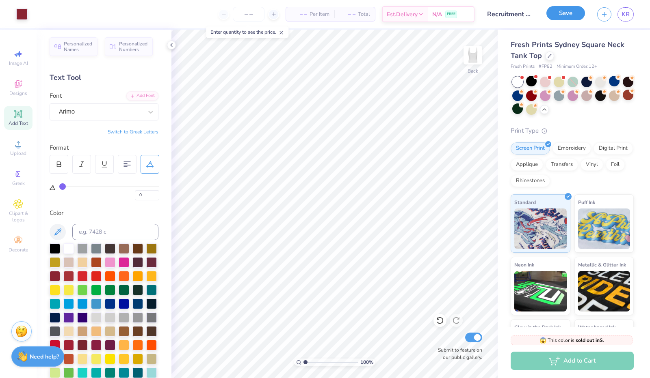
click at [567, 8] on button "Save" at bounding box center [565, 13] width 39 height 14
click at [557, 14] on div "Save" at bounding box center [565, 14] width 39 height 14
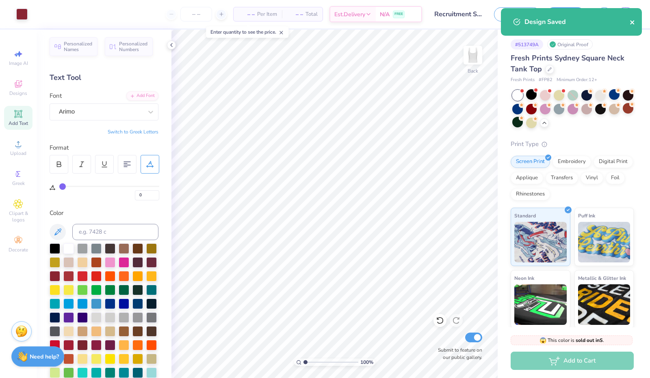
click at [631, 21] on icon "close" at bounding box center [632, 22] width 6 height 6
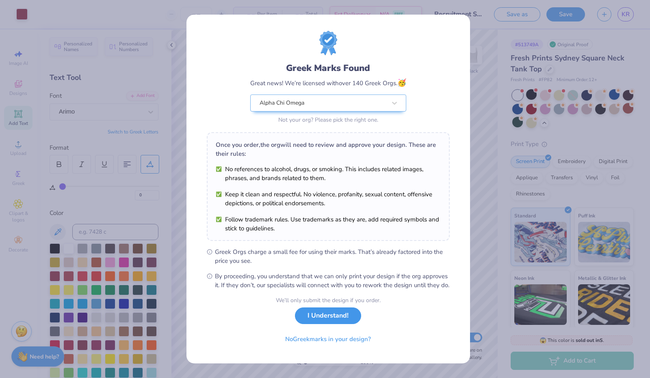
click at [330, 321] on button "I Understand!" at bounding box center [328, 316] width 66 height 17
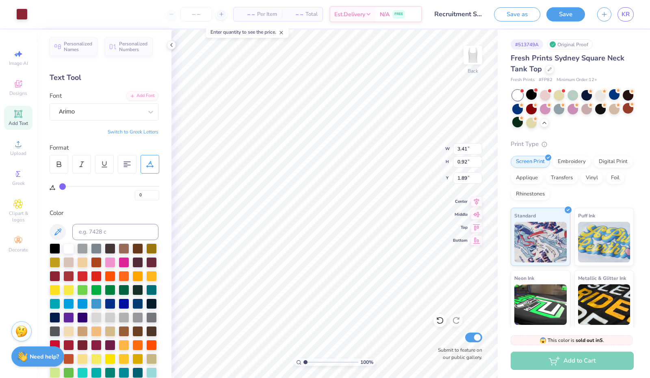
scroll to position [6, 1]
